Goal: Information Seeking & Learning: Learn about a topic

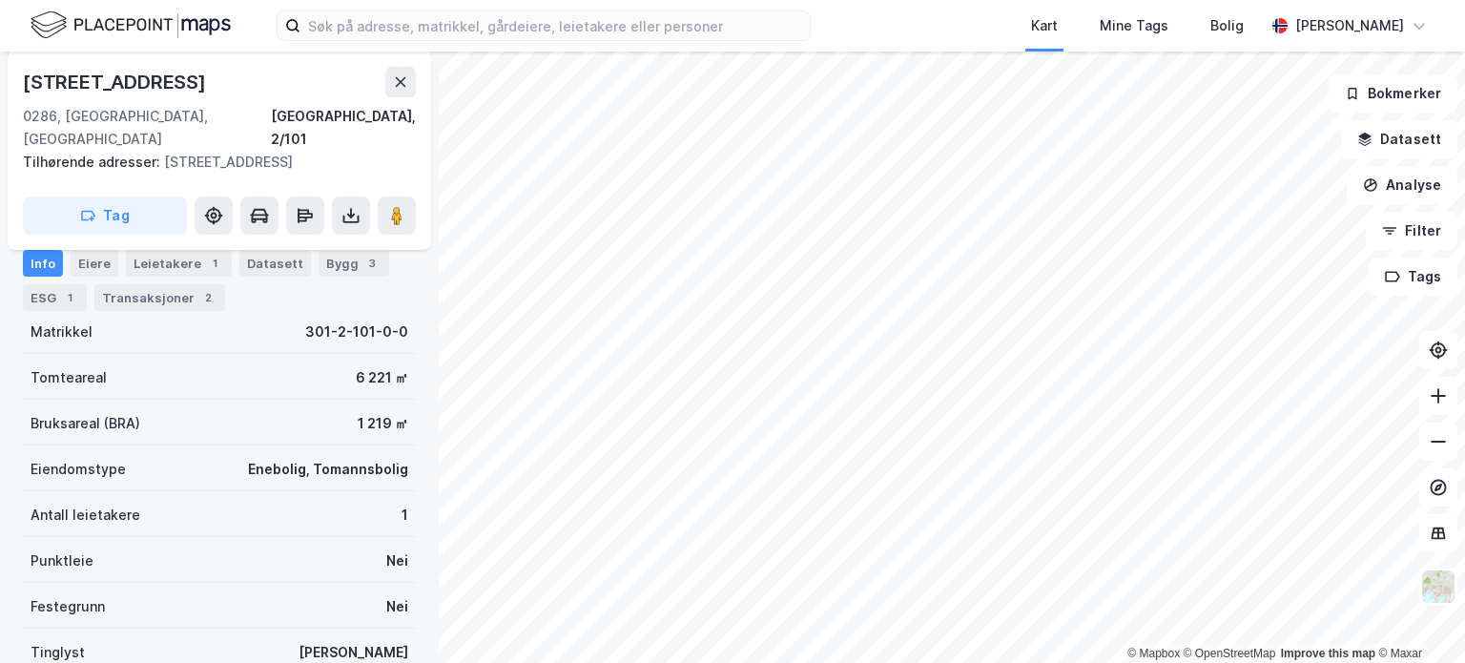
scroll to position [206, 0]
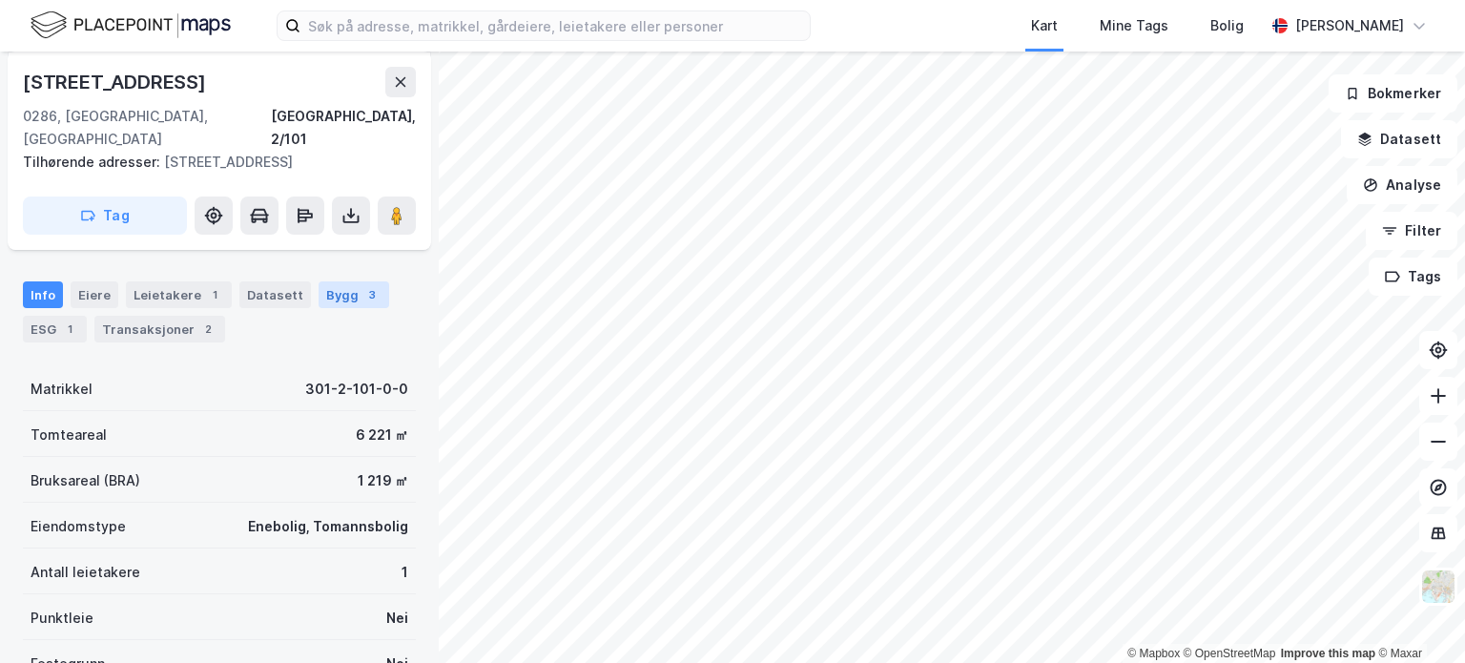
click at [350, 281] on div "Bygg 3" at bounding box center [353, 294] width 71 height 27
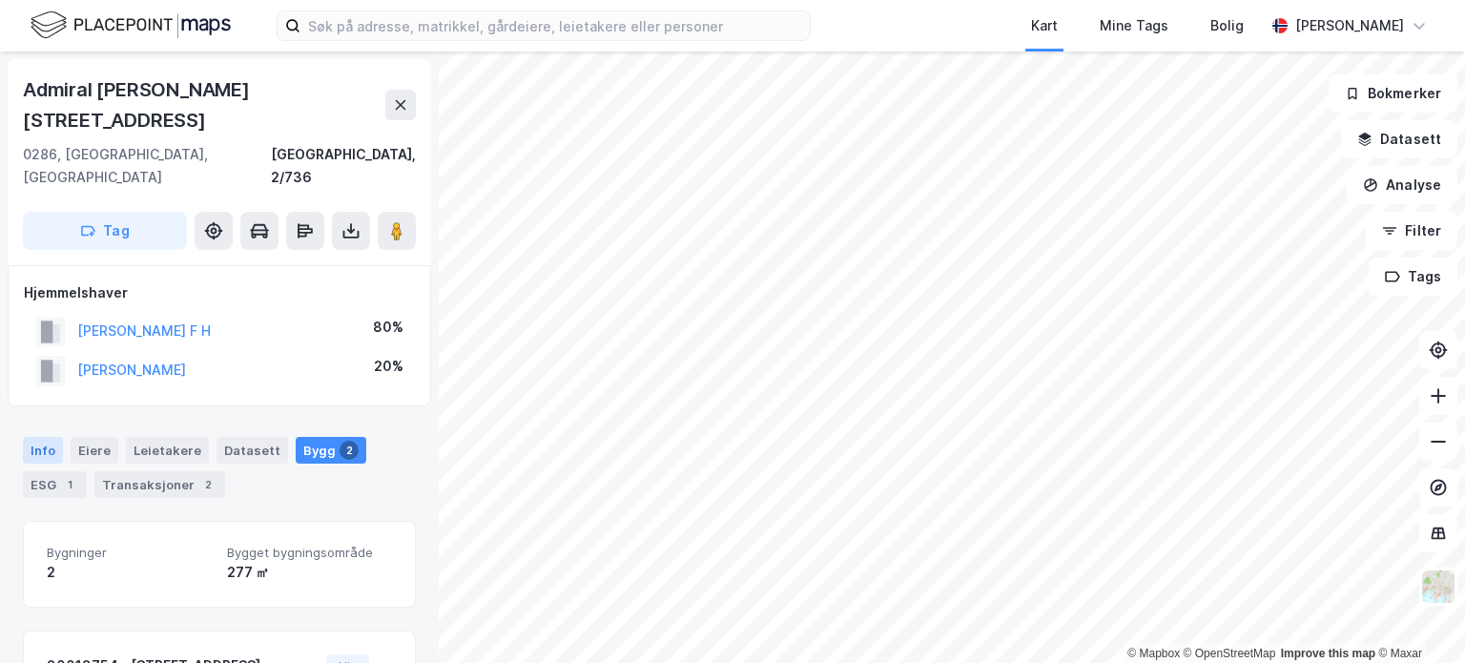
click at [49, 437] on div "Info" at bounding box center [43, 450] width 40 height 27
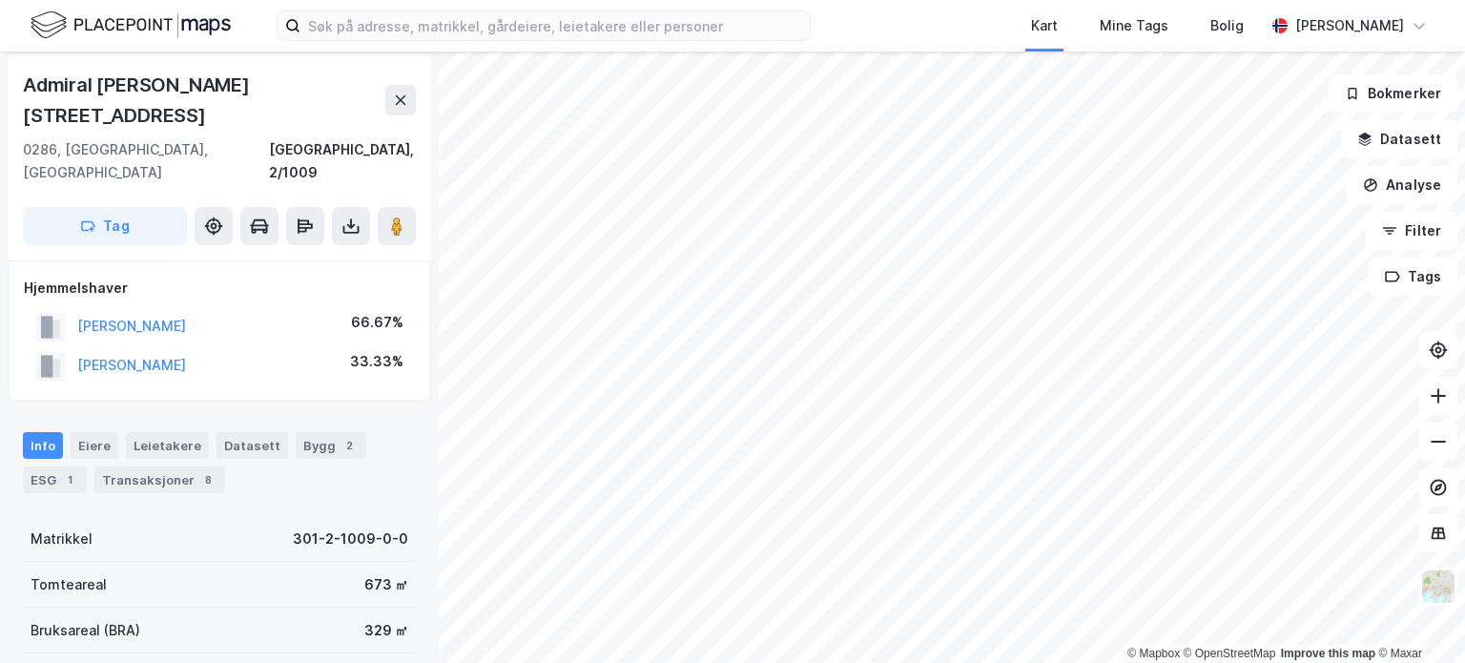
scroll to position [5, 0]
click at [349, 216] on icon at bounding box center [350, 225] width 19 height 19
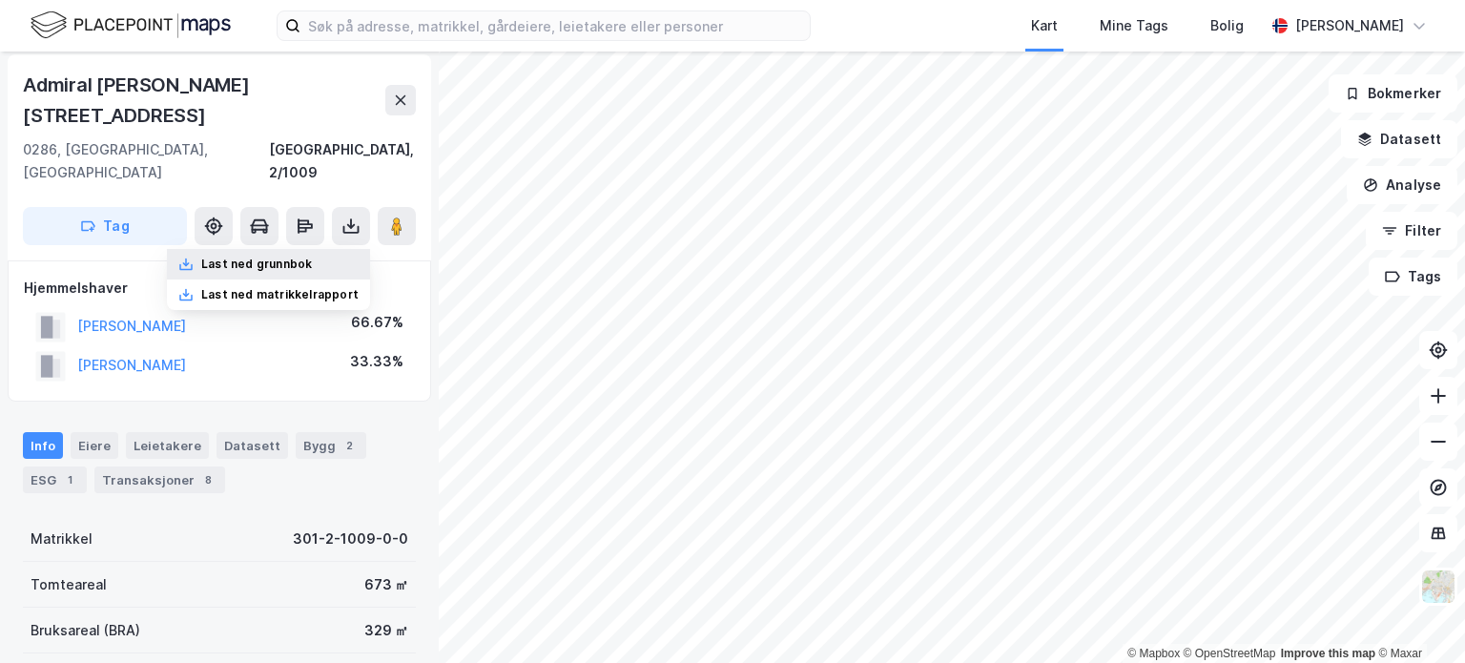
click at [294, 256] on div "Last ned grunnbok" at bounding box center [256, 263] width 111 height 15
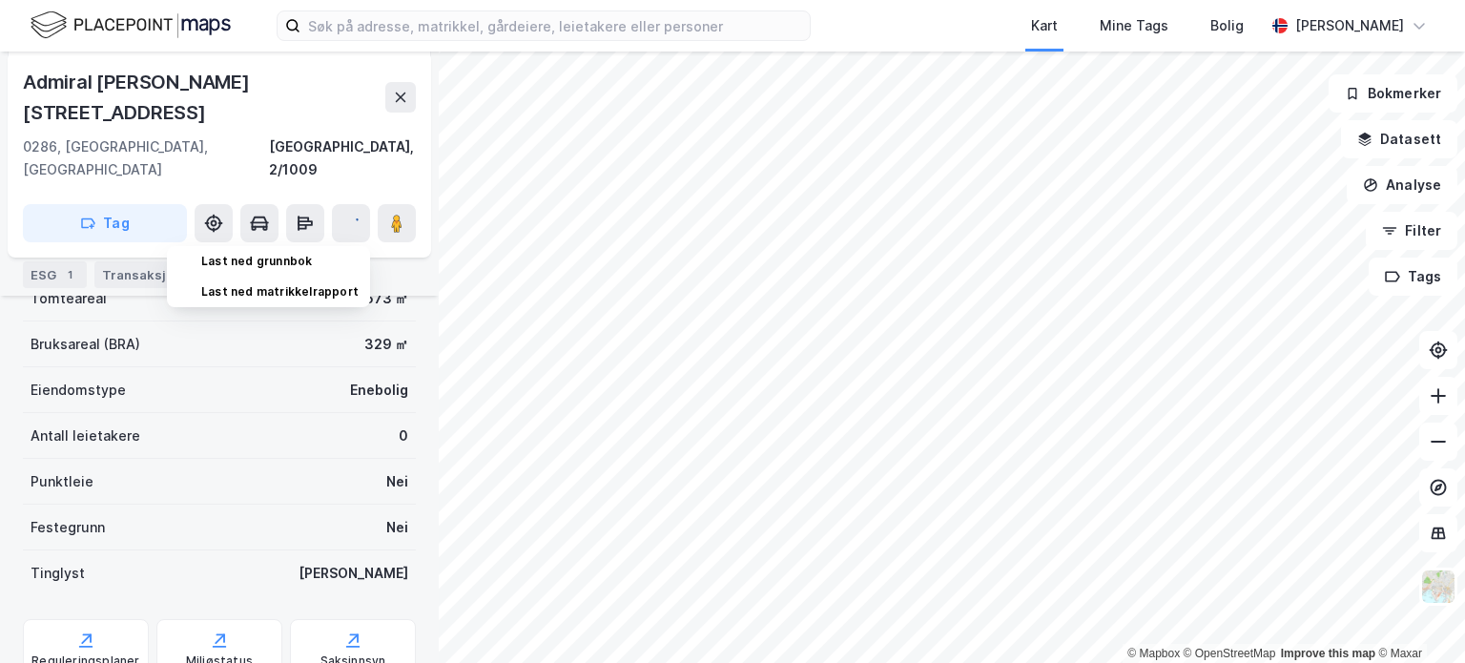
scroll to position [392, 0]
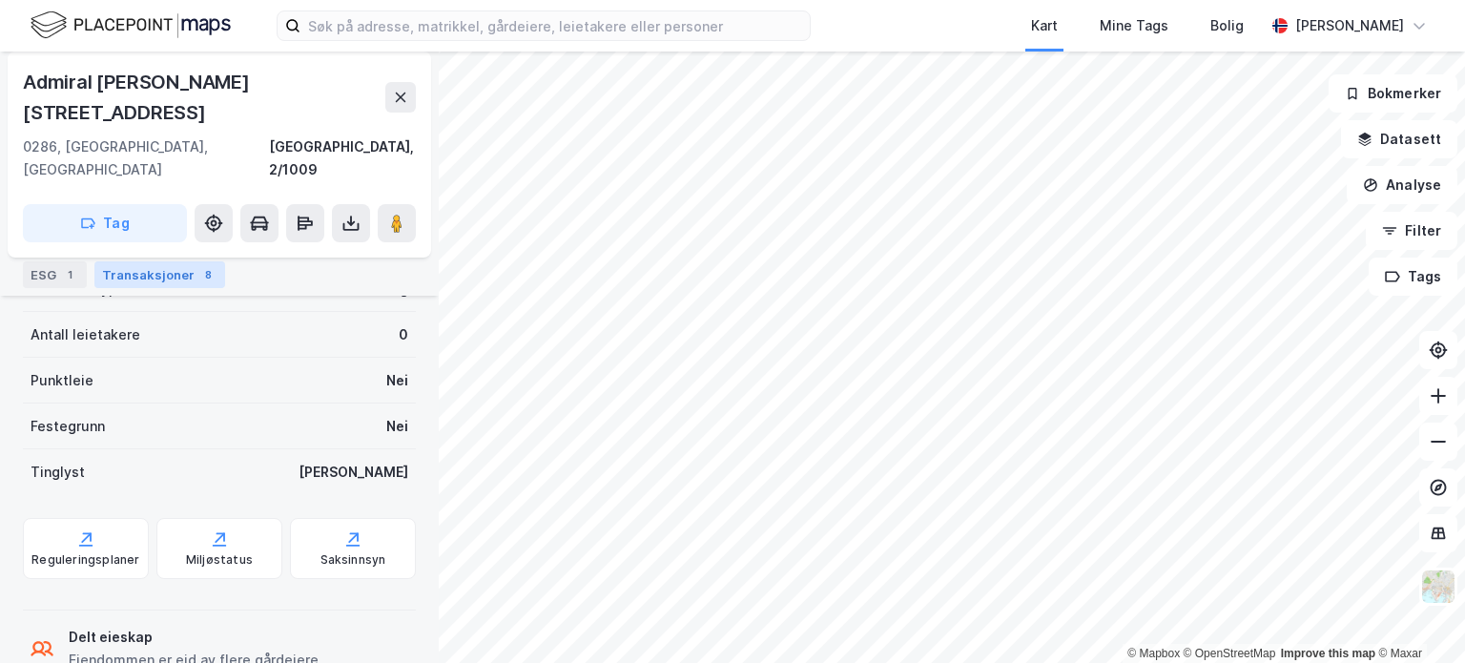
click at [128, 272] on div "Transaksjoner 8" at bounding box center [159, 274] width 131 height 27
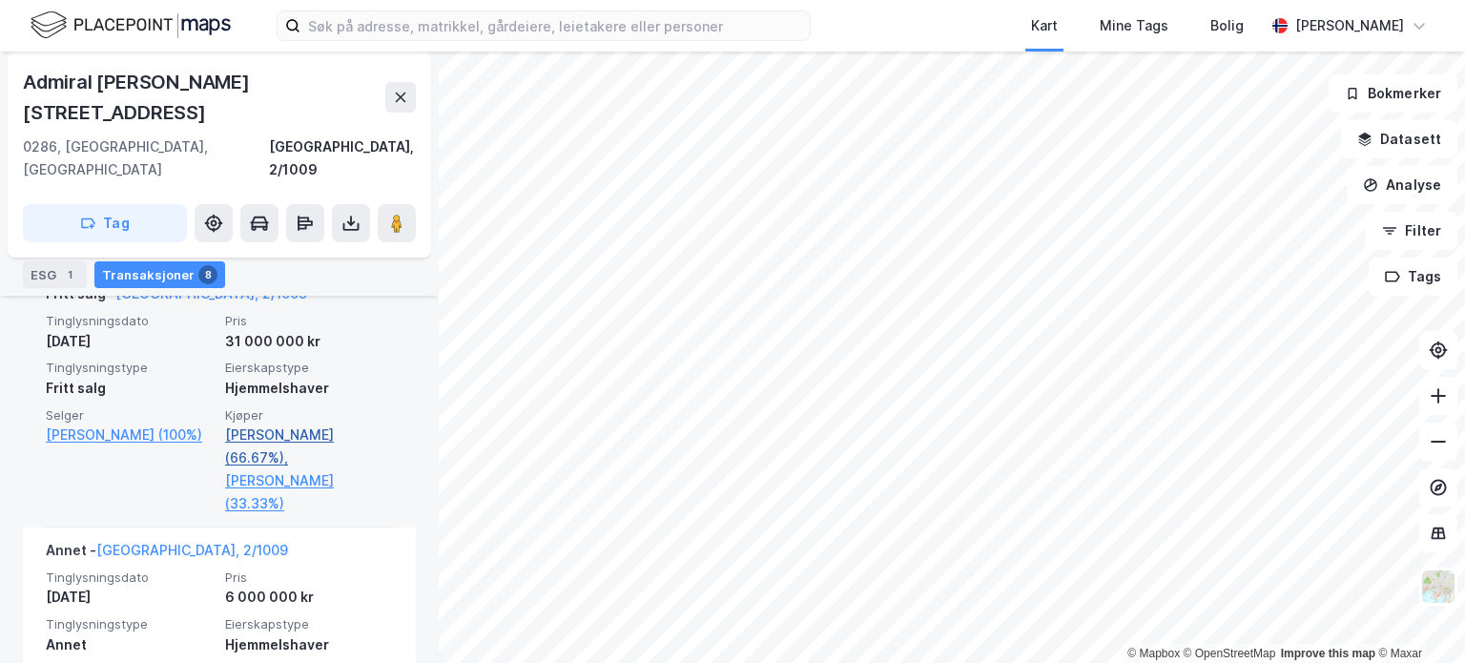
scroll to position [488, 0]
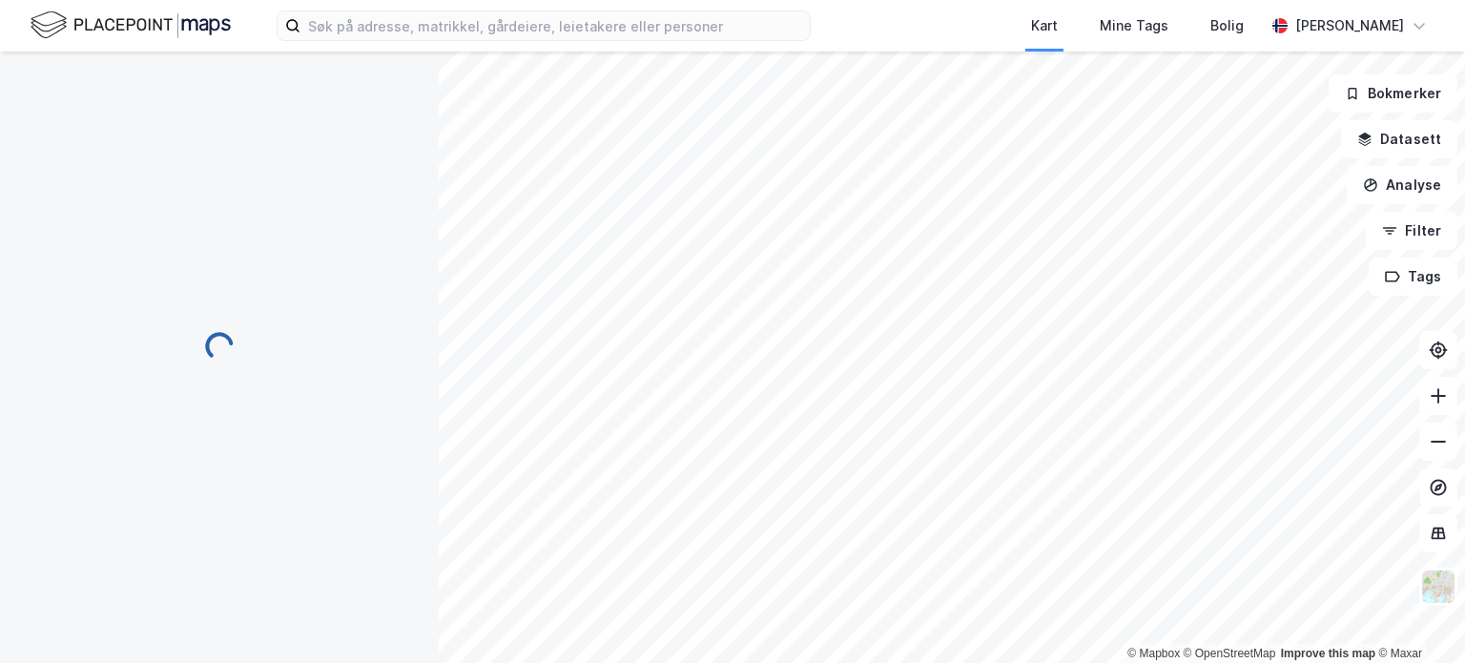
scroll to position [160, 0]
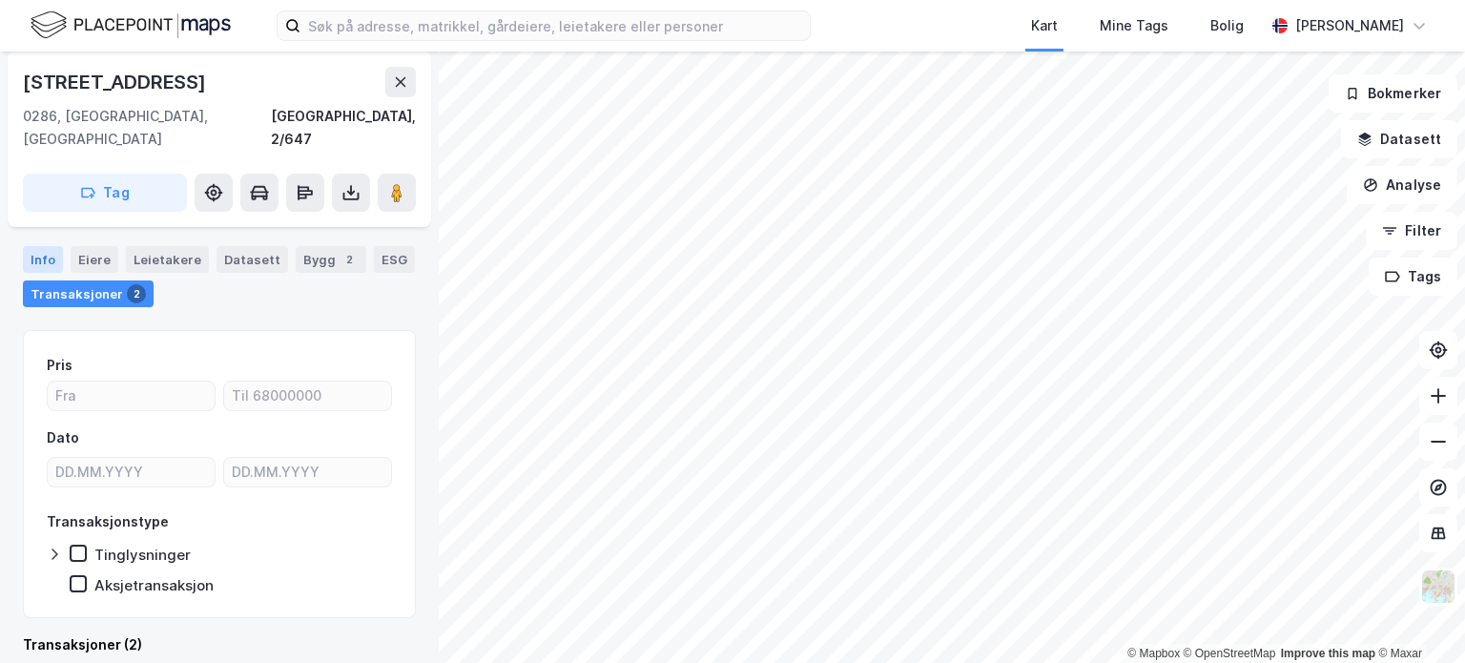
click at [49, 246] on div "Info" at bounding box center [43, 259] width 40 height 27
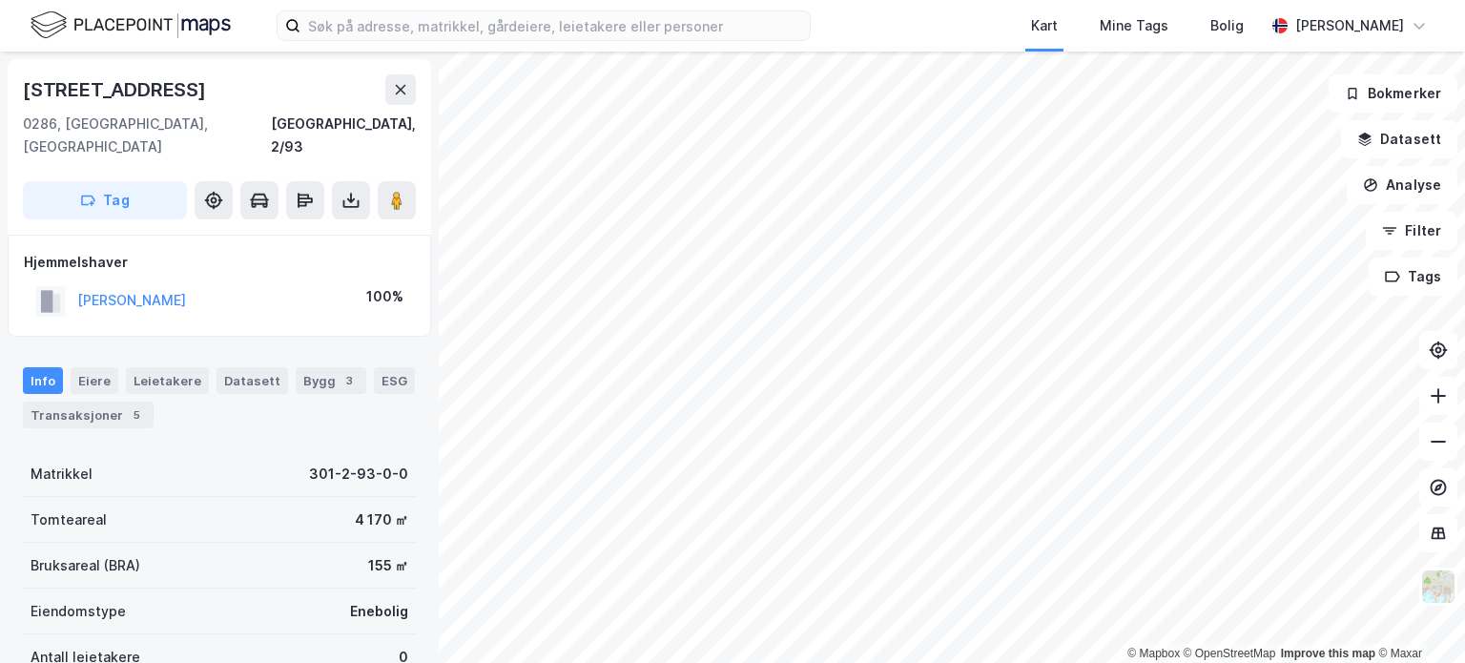
click at [981, 15] on div "Kart Mine Tags [PERSON_NAME] © Mapbox © OpenStreetMap Improve this map © [PERSO…" at bounding box center [732, 331] width 1465 height 663
